Goal: Browse casually

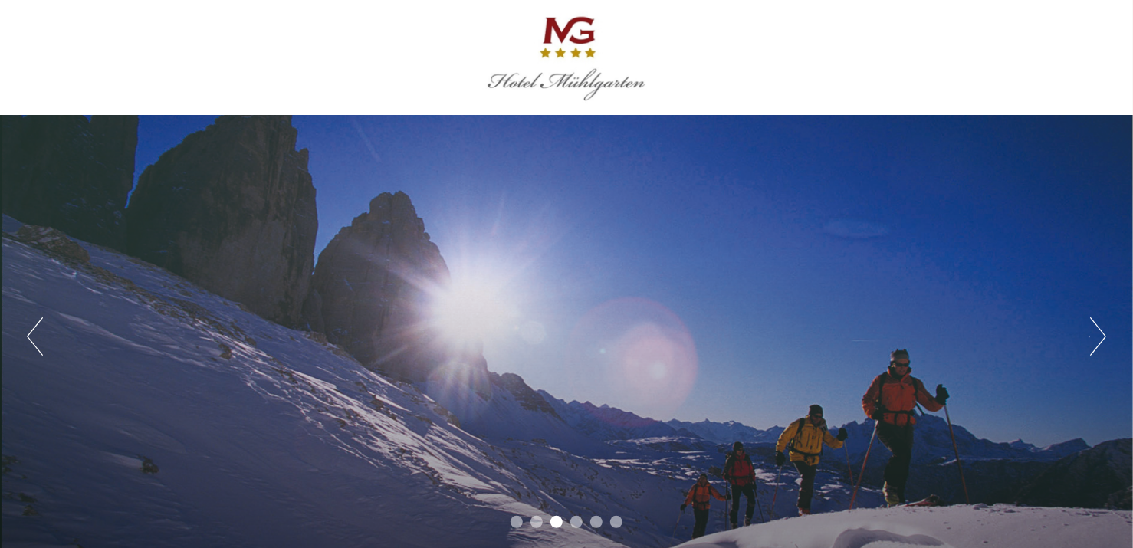
click at [1101, 340] on button "Next" at bounding box center [1098, 336] width 16 height 38
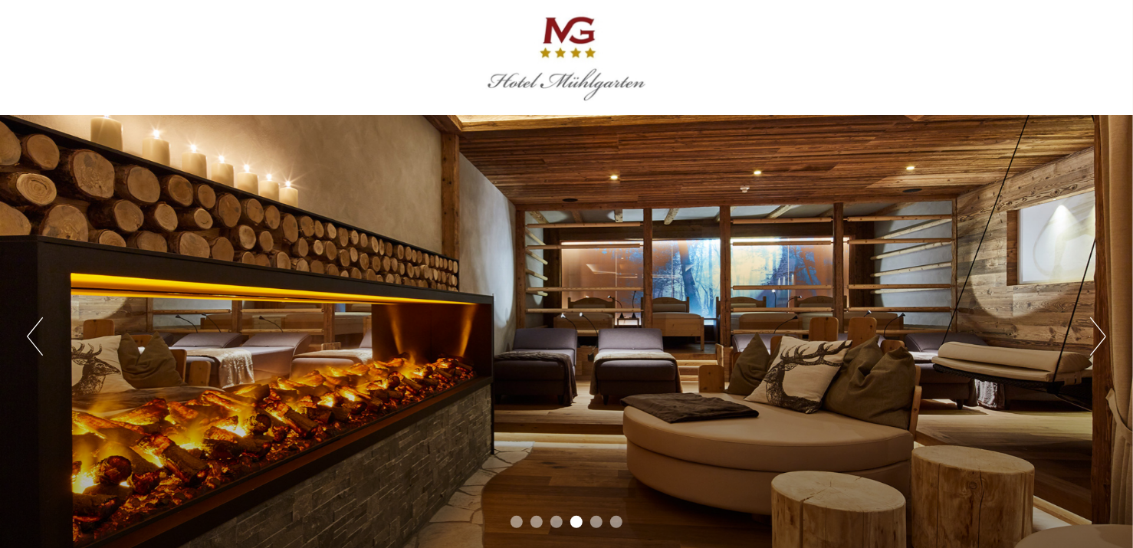
click at [1102, 340] on button "Next" at bounding box center [1098, 336] width 16 height 38
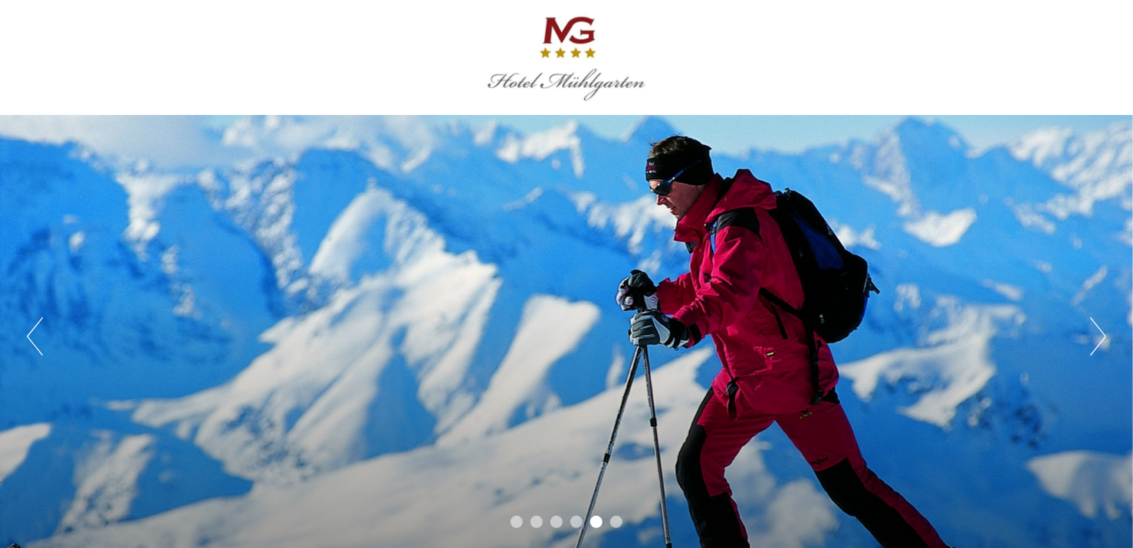
click at [1104, 338] on button "Next" at bounding box center [1098, 336] width 16 height 38
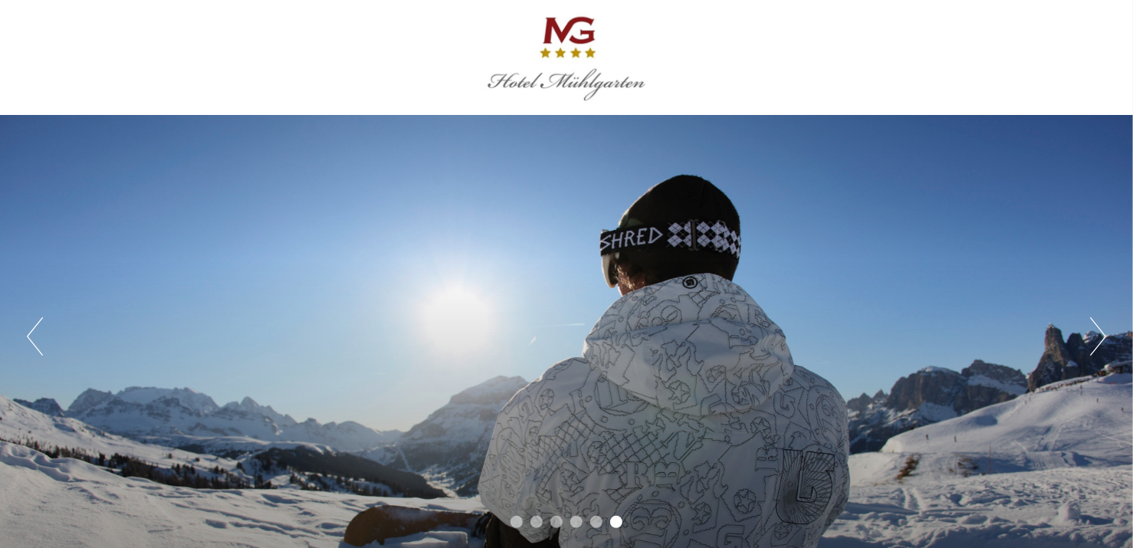
click at [1107, 335] on div "Previous Next 1 2 3 4 5 6" at bounding box center [566, 336] width 1133 height 442
click at [1092, 346] on button "Next" at bounding box center [1098, 336] width 16 height 38
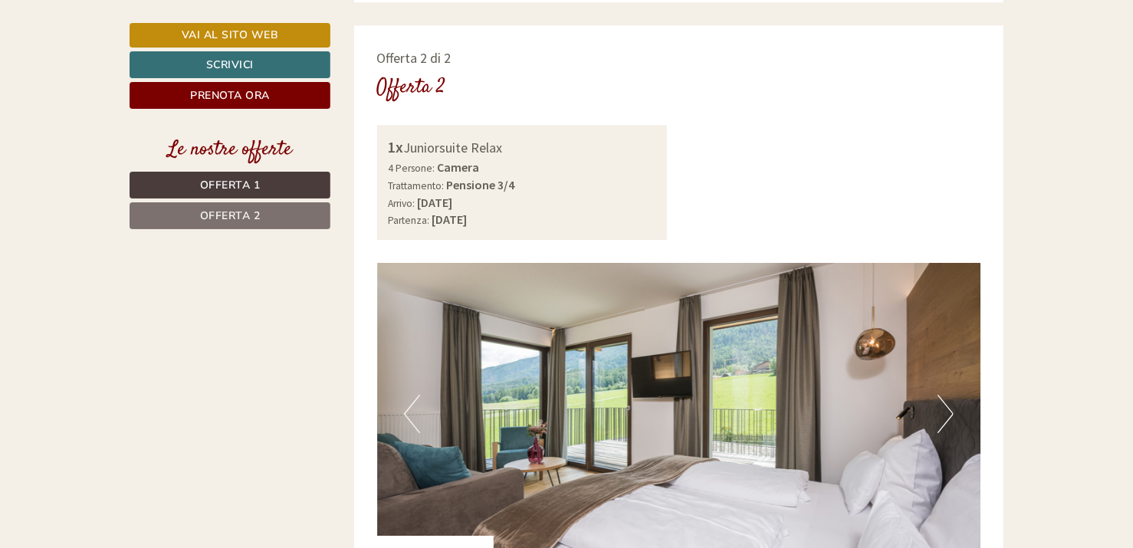
scroll to position [2282, 0]
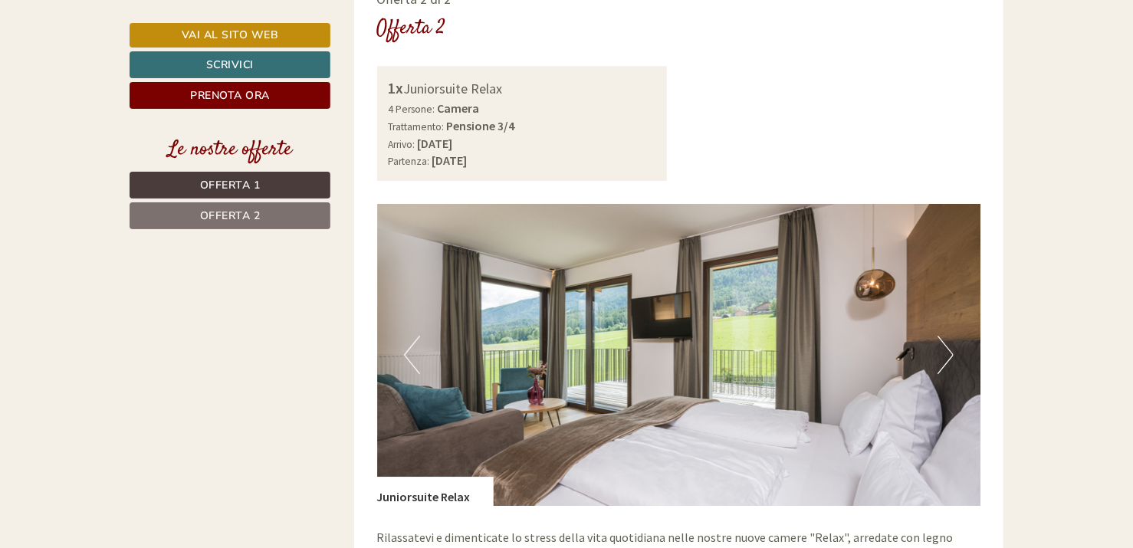
click at [945, 337] on button "Next" at bounding box center [946, 355] width 16 height 38
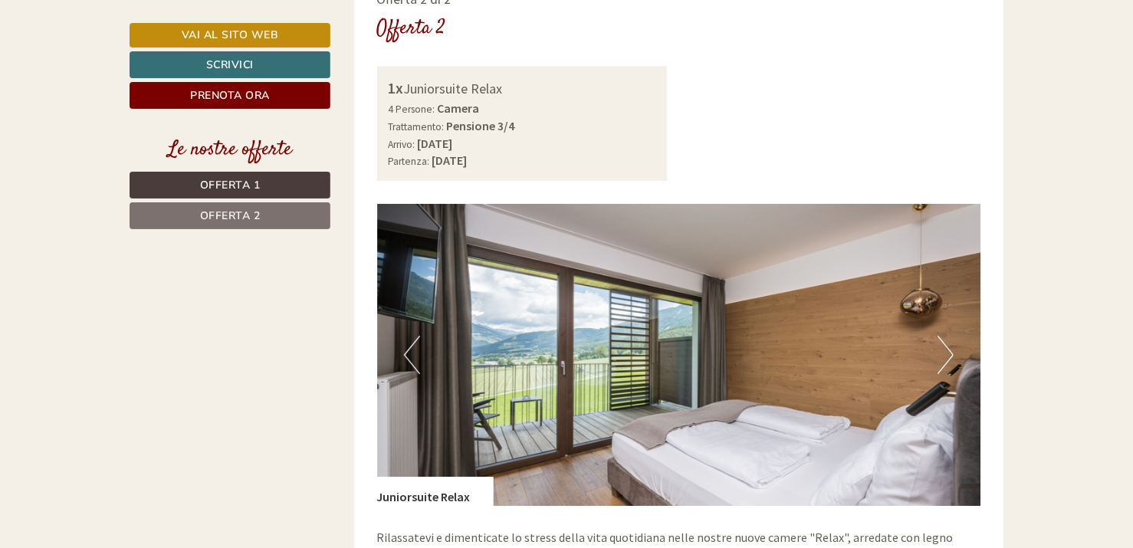
click at [955, 330] on img at bounding box center [679, 355] width 604 height 302
click at [944, 338] on button "Next" at bounding box center [946, 355] width 16 height 38
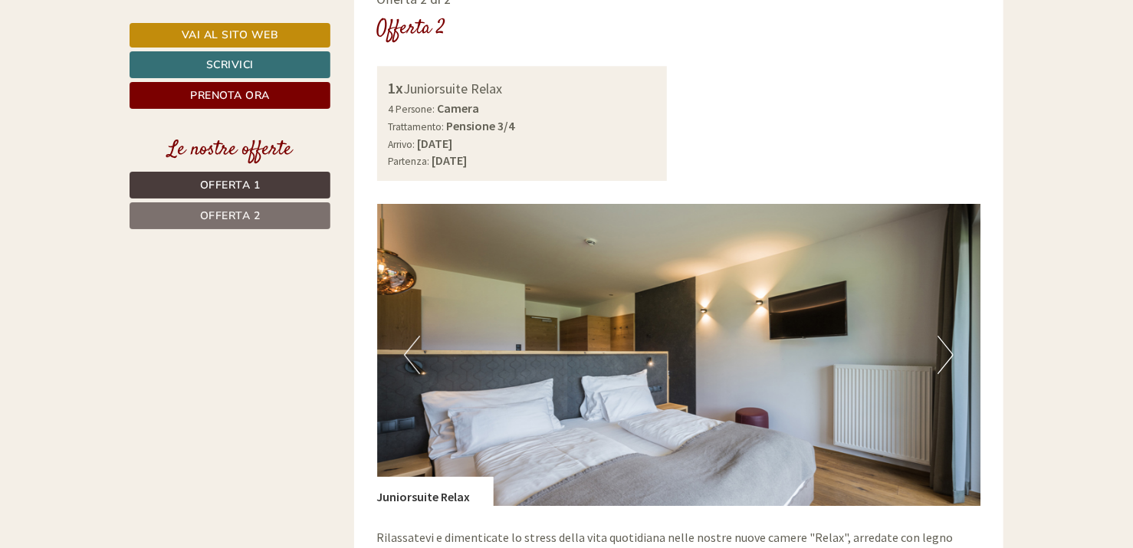
click at [944, 338] on button "Next" at bounding box center [946, 355] width 16 height 38
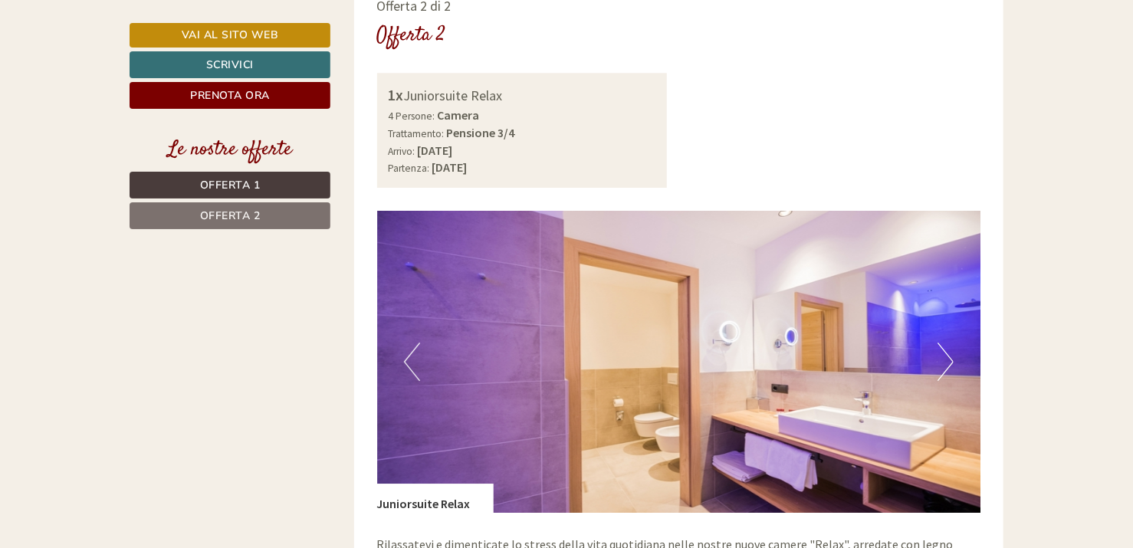
scroll to position [2171, 0]
